Goal: Transaction & Acquisition: Purchase product/service

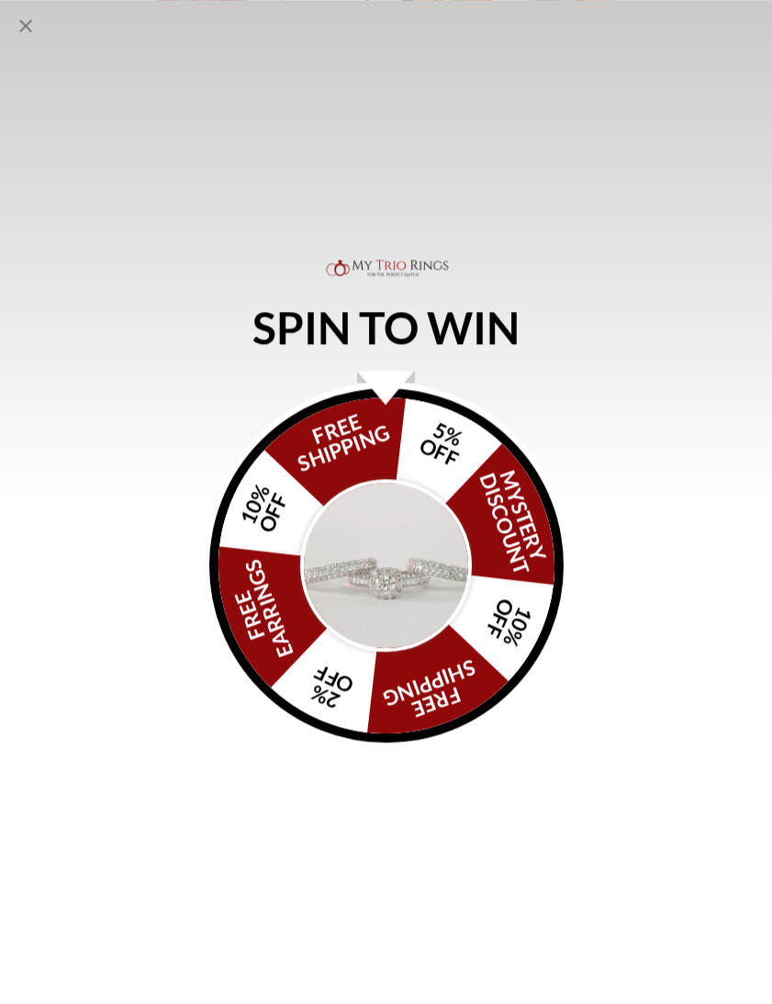
scroll to position [4366, 0]
click at [24, 21] on icon "Close popup" at bounding box center [26, 26] width 22 height 22
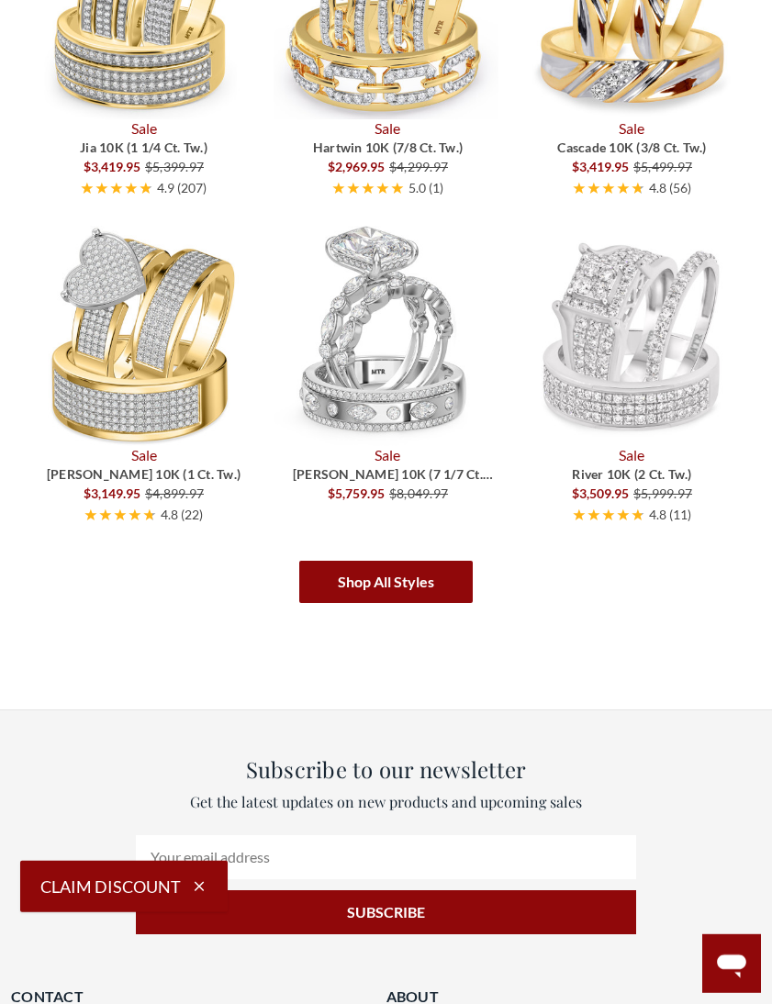
scroll to position [6060, 0]
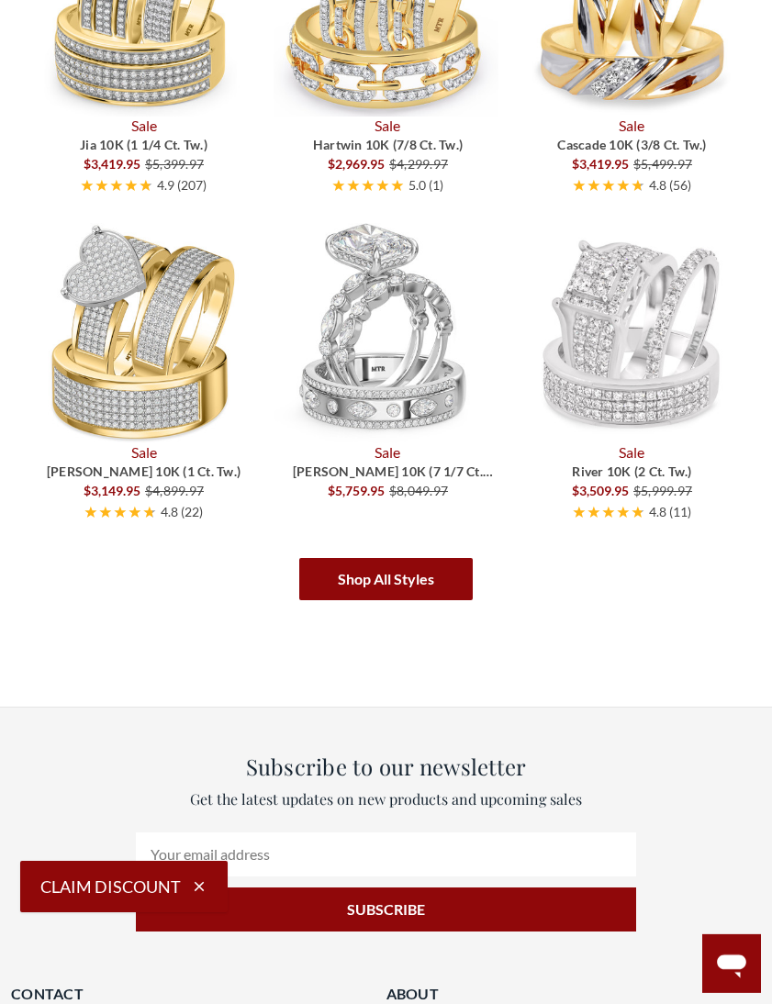
click at [417, 584] on link "Shop All Styles" at bounding box center [385, 579] width 173 height 42
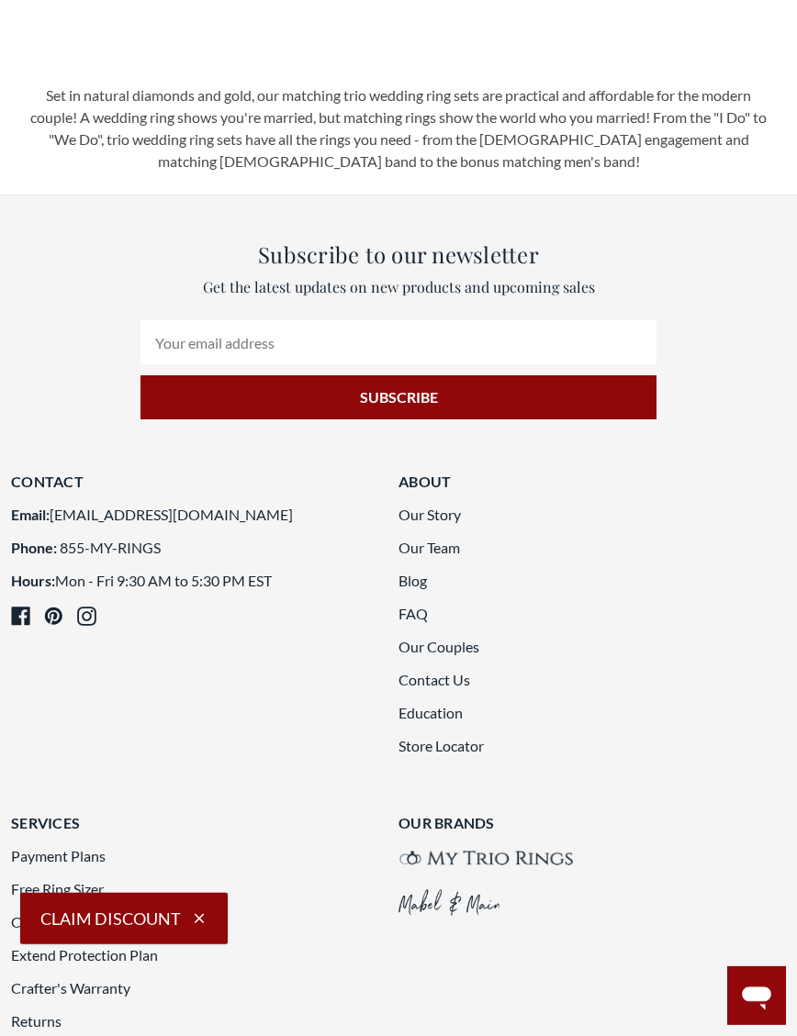
scroll to position [3244, 0]
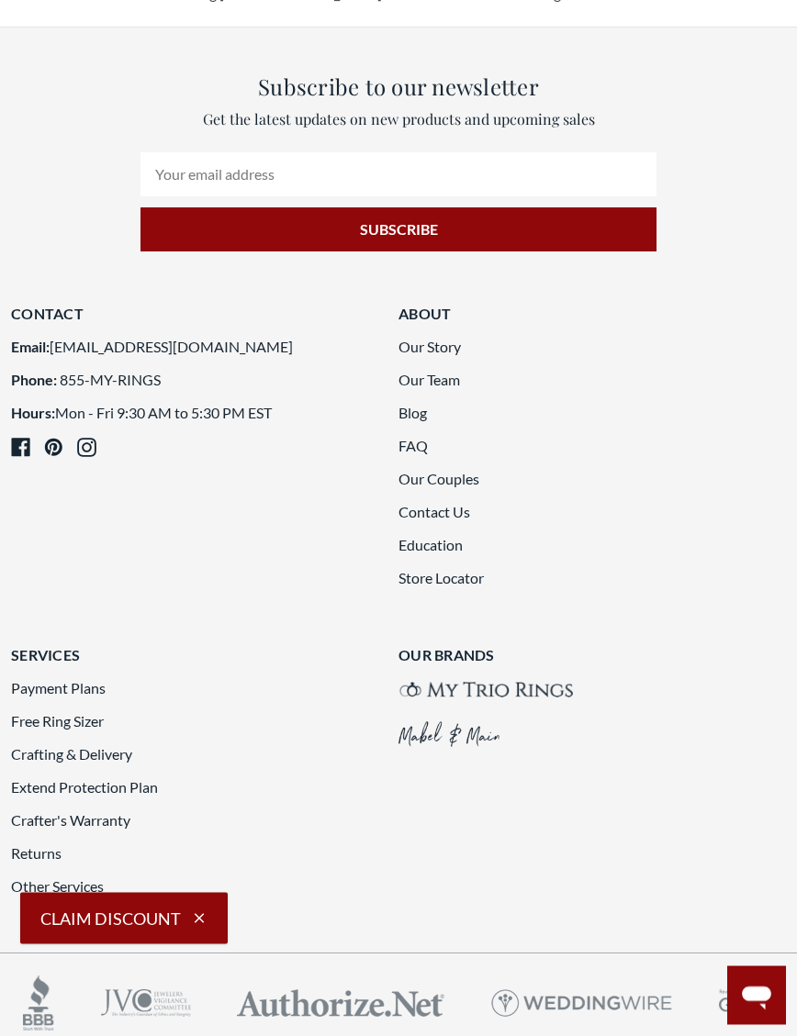
scroll to position [3399, 0]
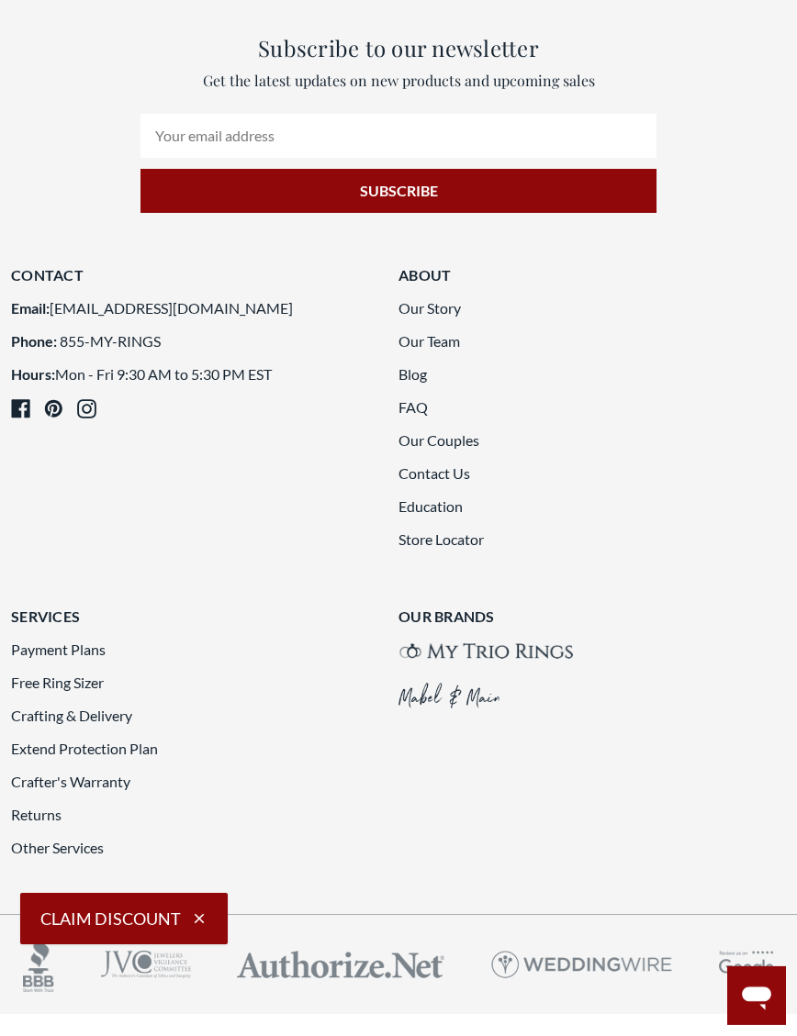
scroll to position [3437, 0]
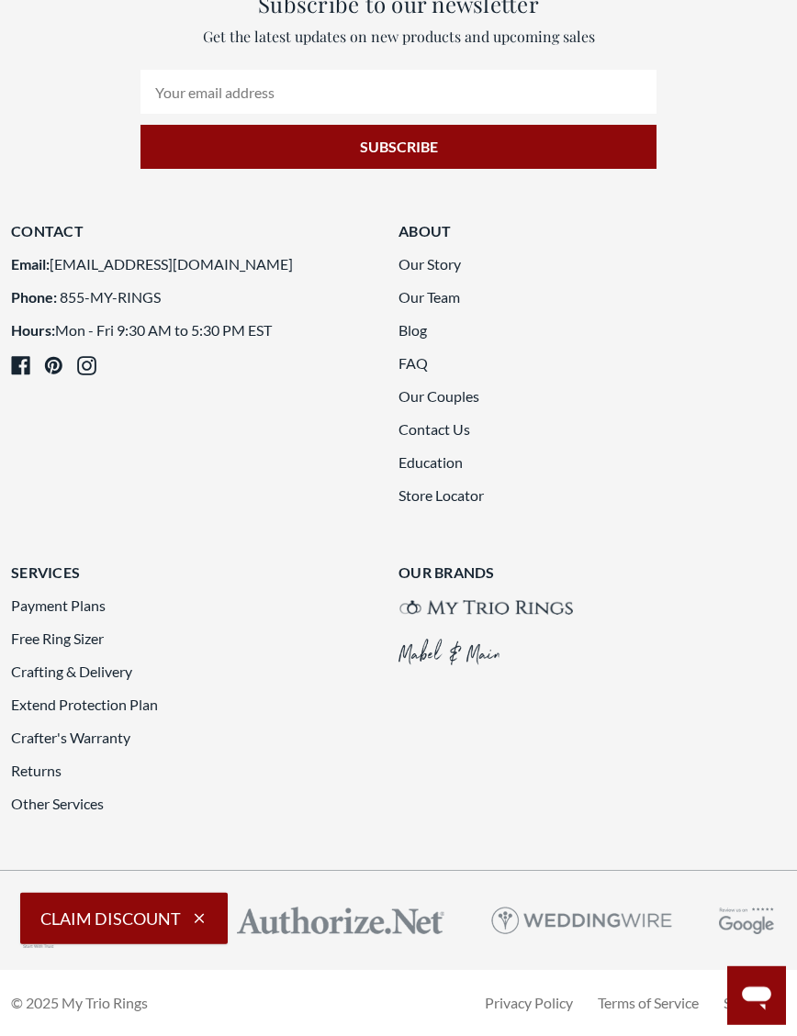
scroll to position [3644, 0]
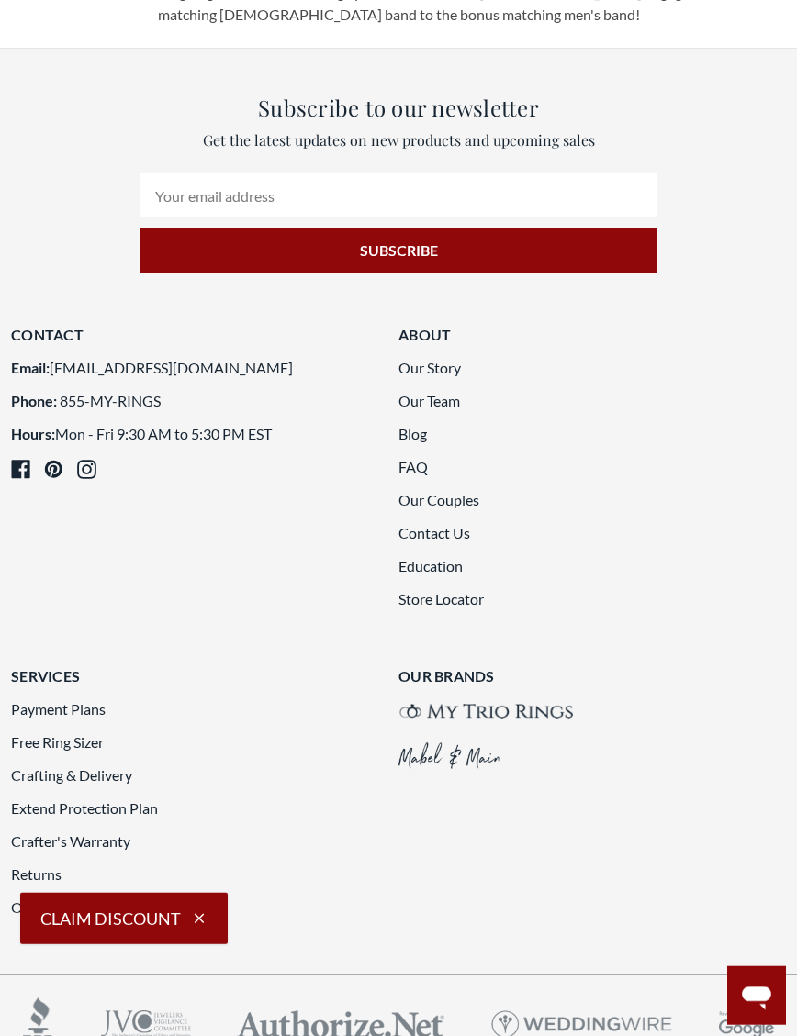
scroll to position [3357, 0]
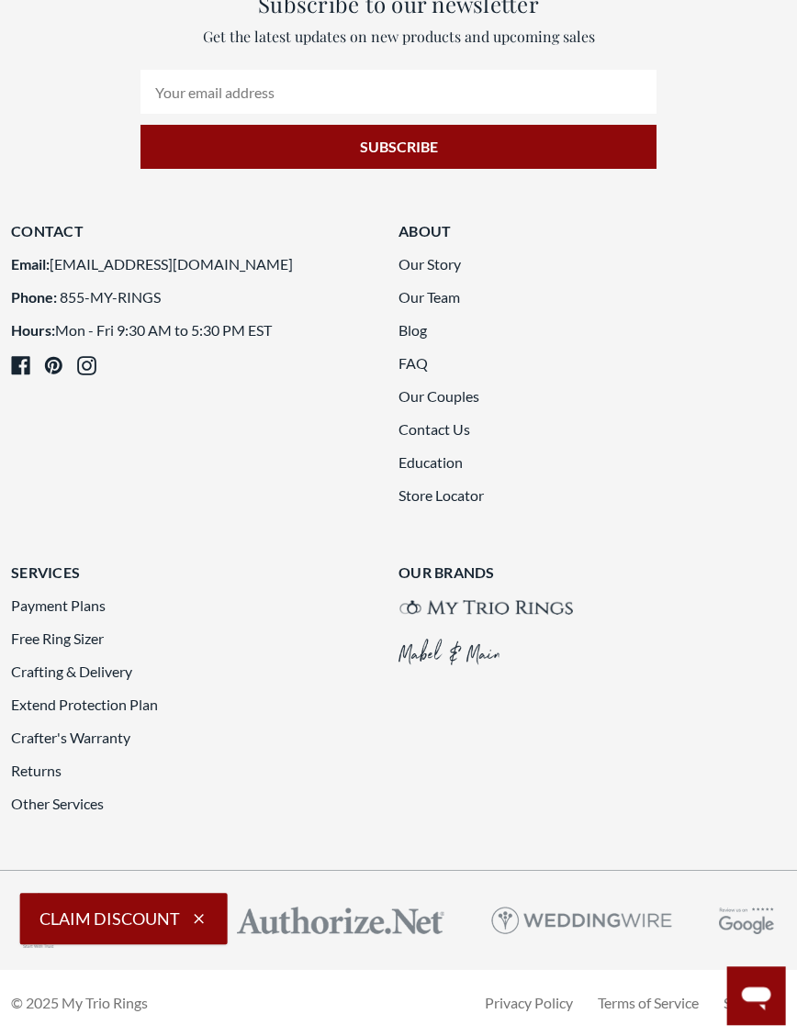
scroll to position [3685, 18]
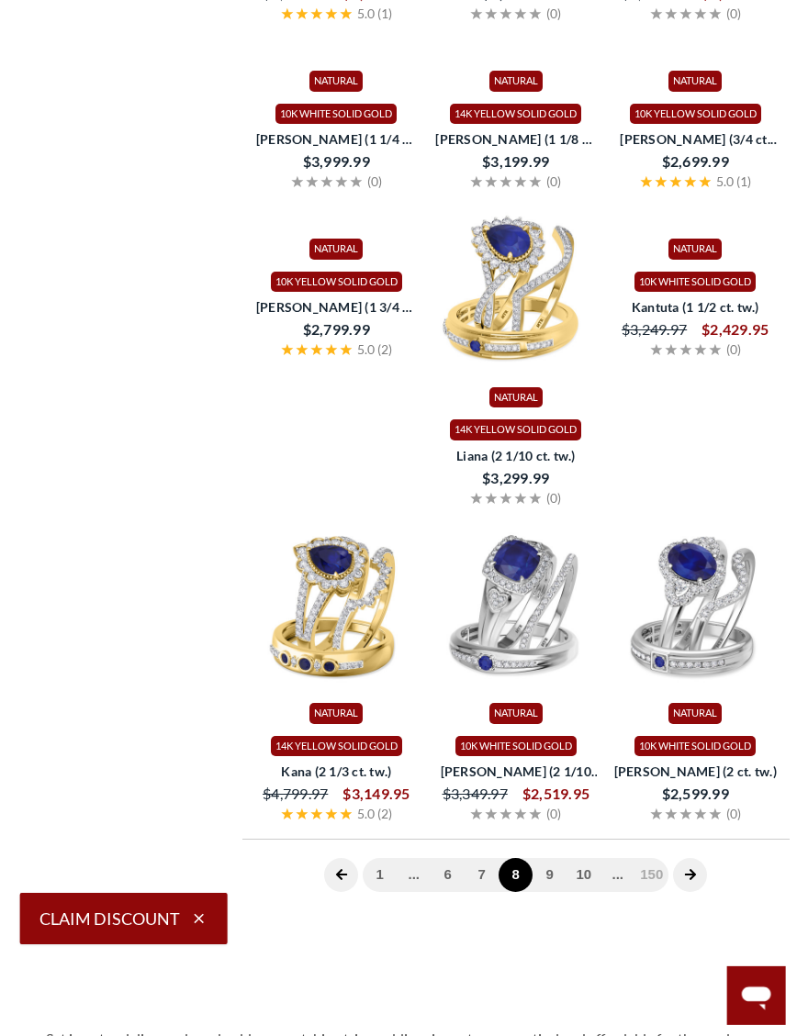
scroll to position [2565, 18]
